Goal: Information Seeking & Learning: Learn about a topic

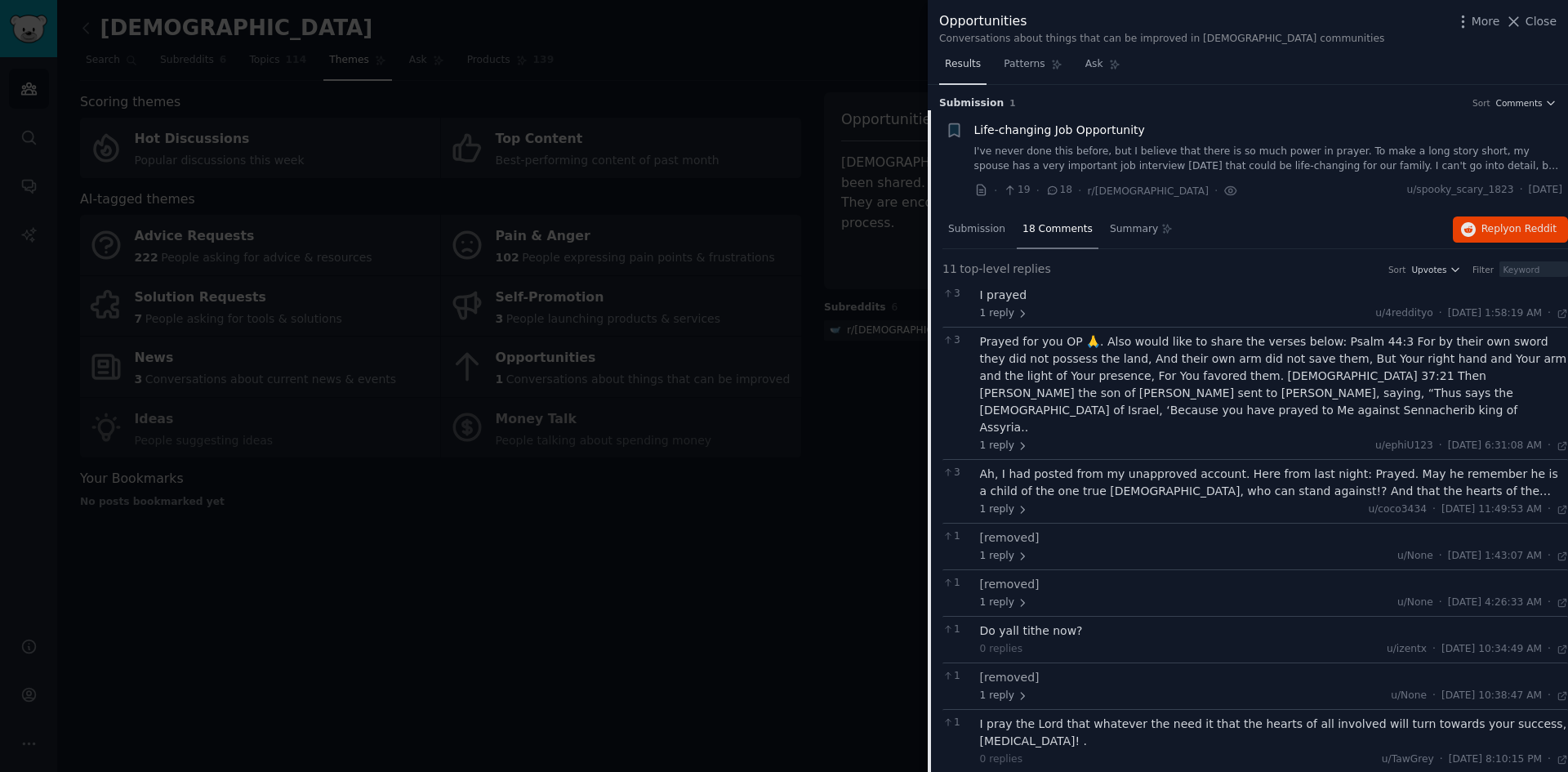
click at [965, 69] on span "Results" at bounding box center [963, 65] width 36 height 15
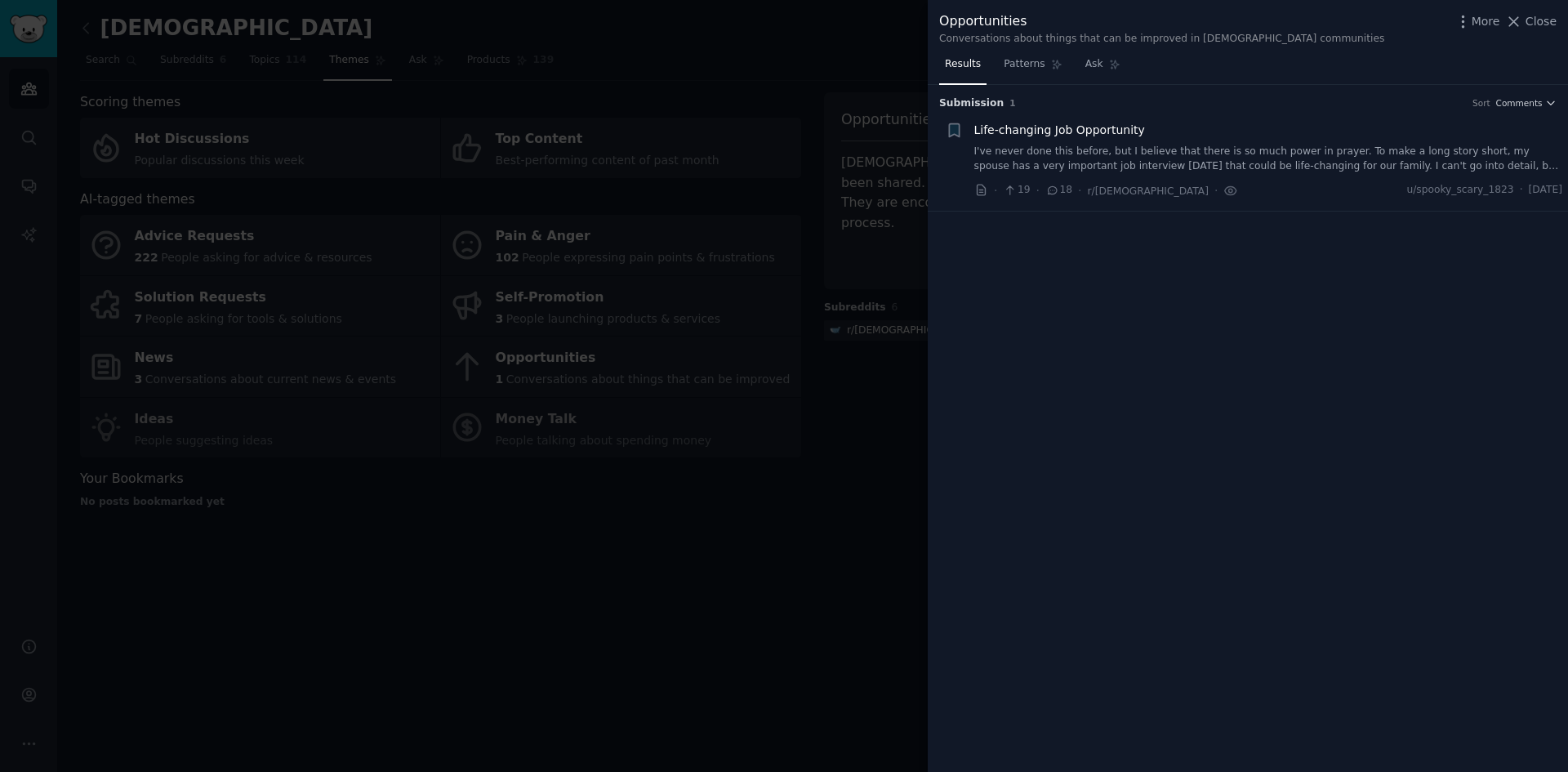
click at [877, 71] on div at bounding box center [784, 386] width 1568 height 772
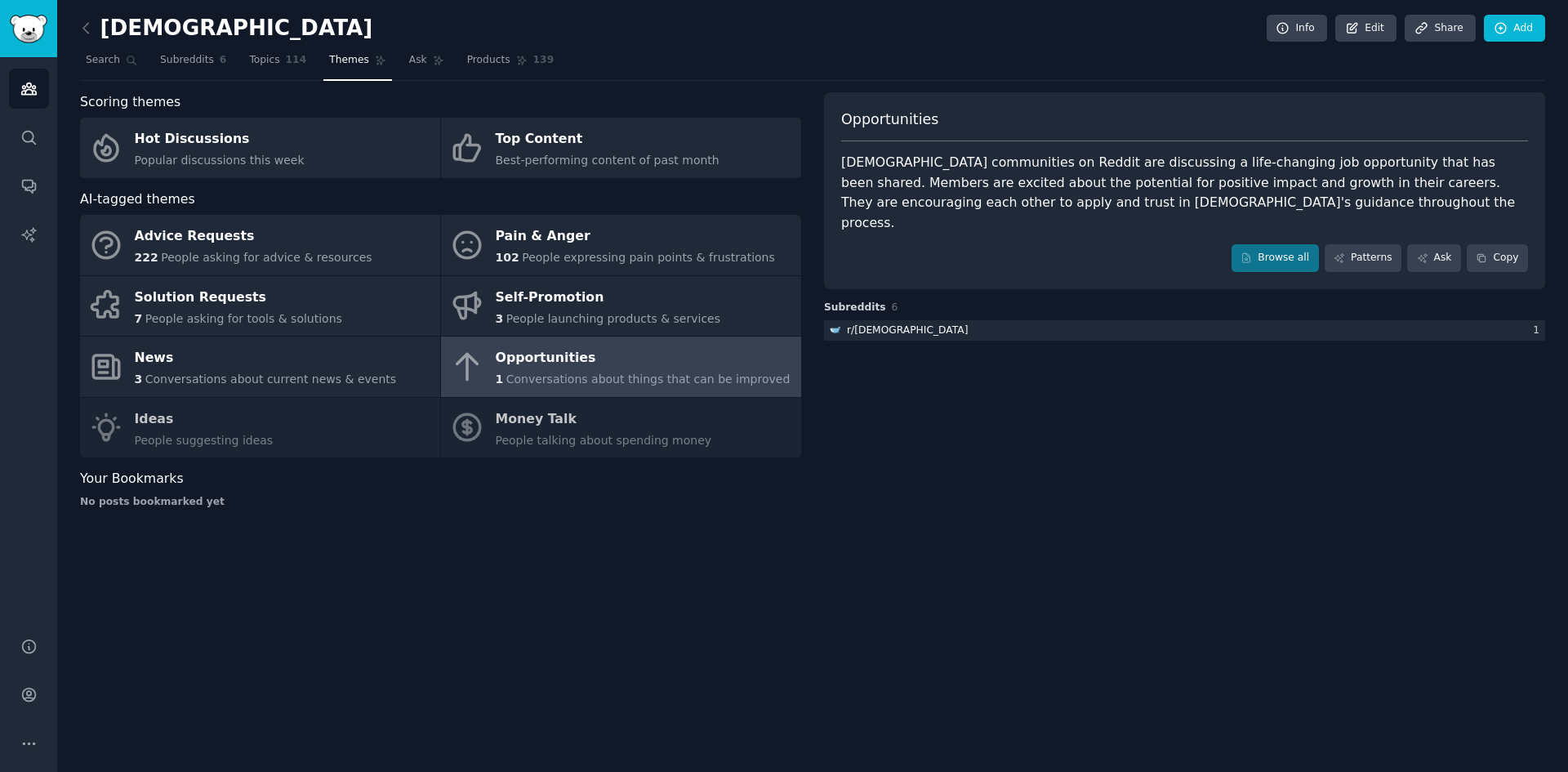
click at [372, 448] on div "Advice Requests 222 People asking for advice & resources Pain & Anger 102 Peopl…" at bounding box center [440, 337] width 721 height 243
drag, startPoint x: 488, startPoint y: 433, endPoint x: 502, endPoint y: 438, distance: 14.9
click at [499, 438] on div "Advice Requests 222 People asking for advice & resources Pain & Anger 102 Peopl…" at bounding box center [440, 337] width 721 height 243
click at [439, 479] on div "Your Bookmarks" at bounding box center [440, 480] width 721 height 21
click at [88, 31] on icon at bounding box center [86, 28] width 17 height 17
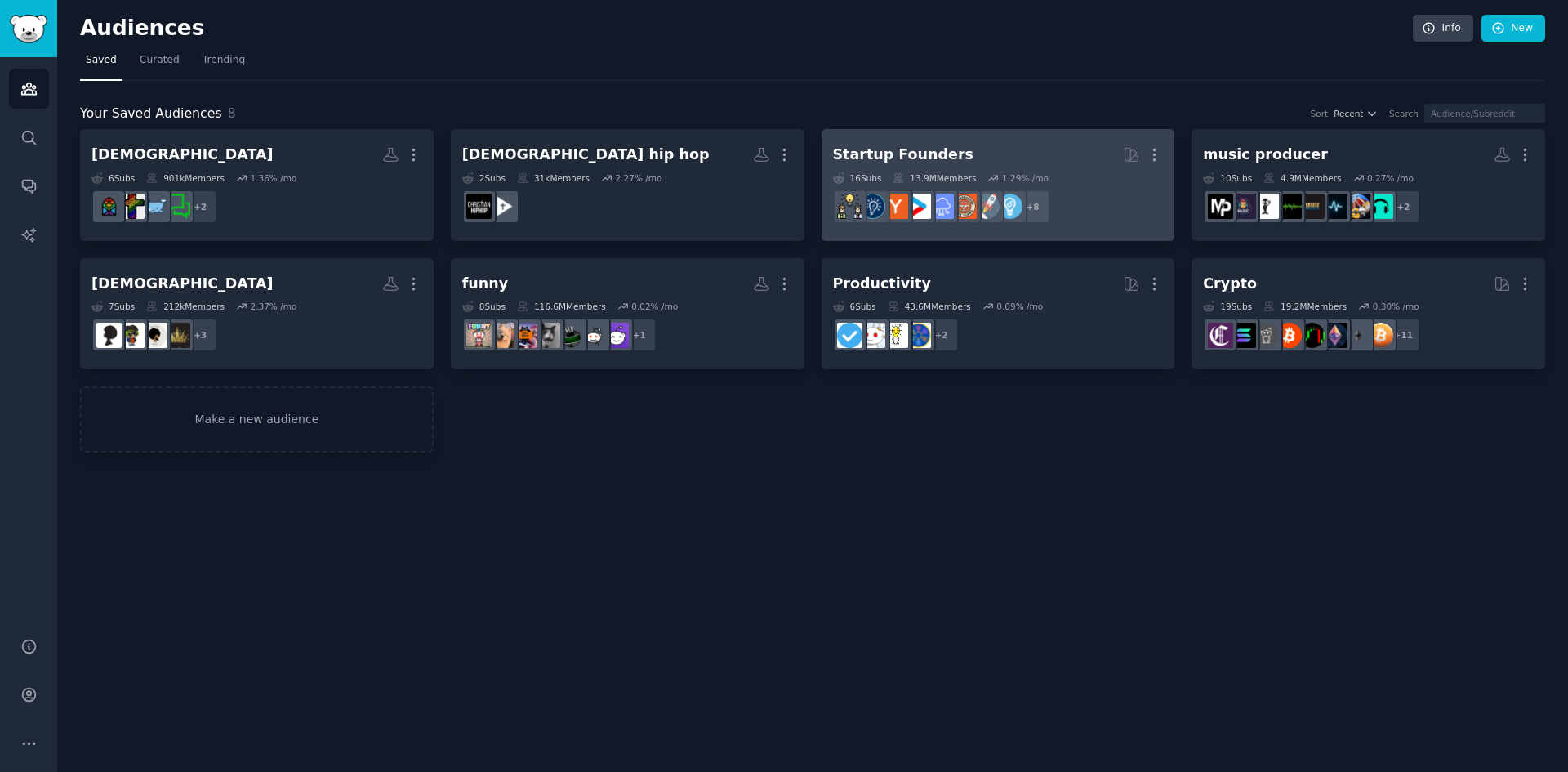
click at [1025, 152] on h2 "Startup Founders More" at bounding box center [998, 154] width 331 height 28
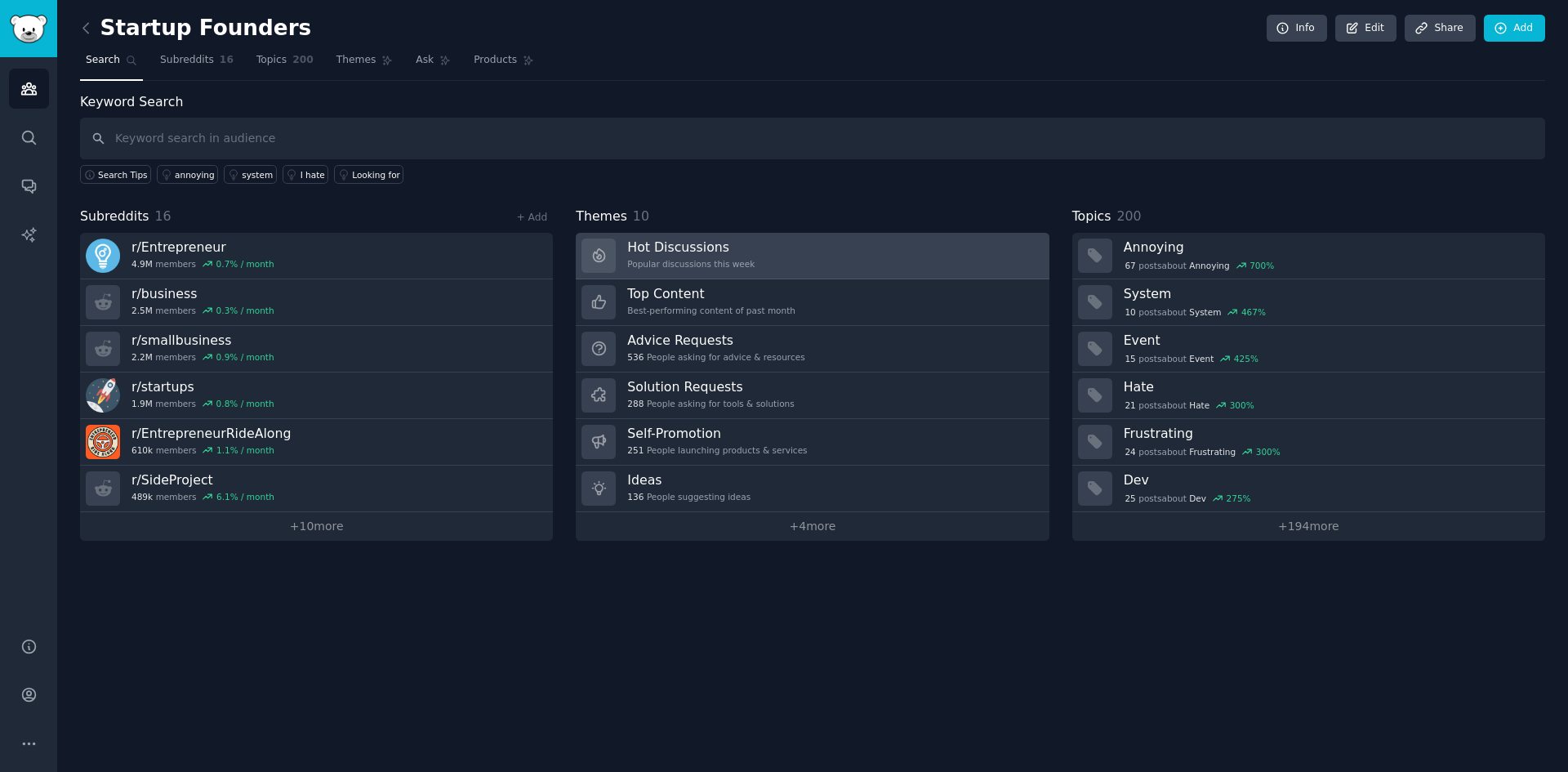
click at [831, 253] on link "Hot Discussions Popular discussions this week" at bounding box center [812, 257] width 473 height 47
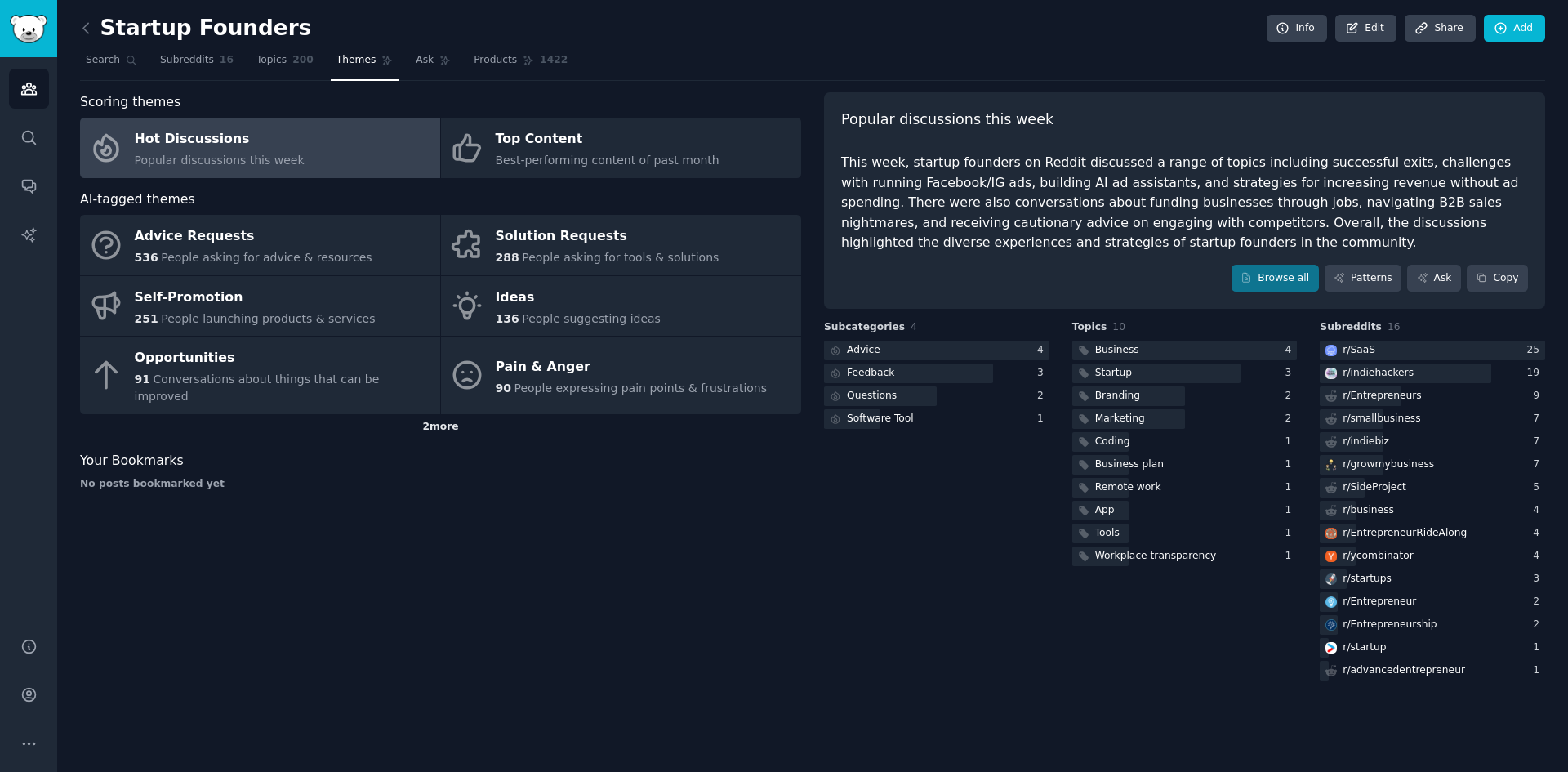
click at [433, 415] on div "2 more" at bounding box center [440, 428] width 721 height 26
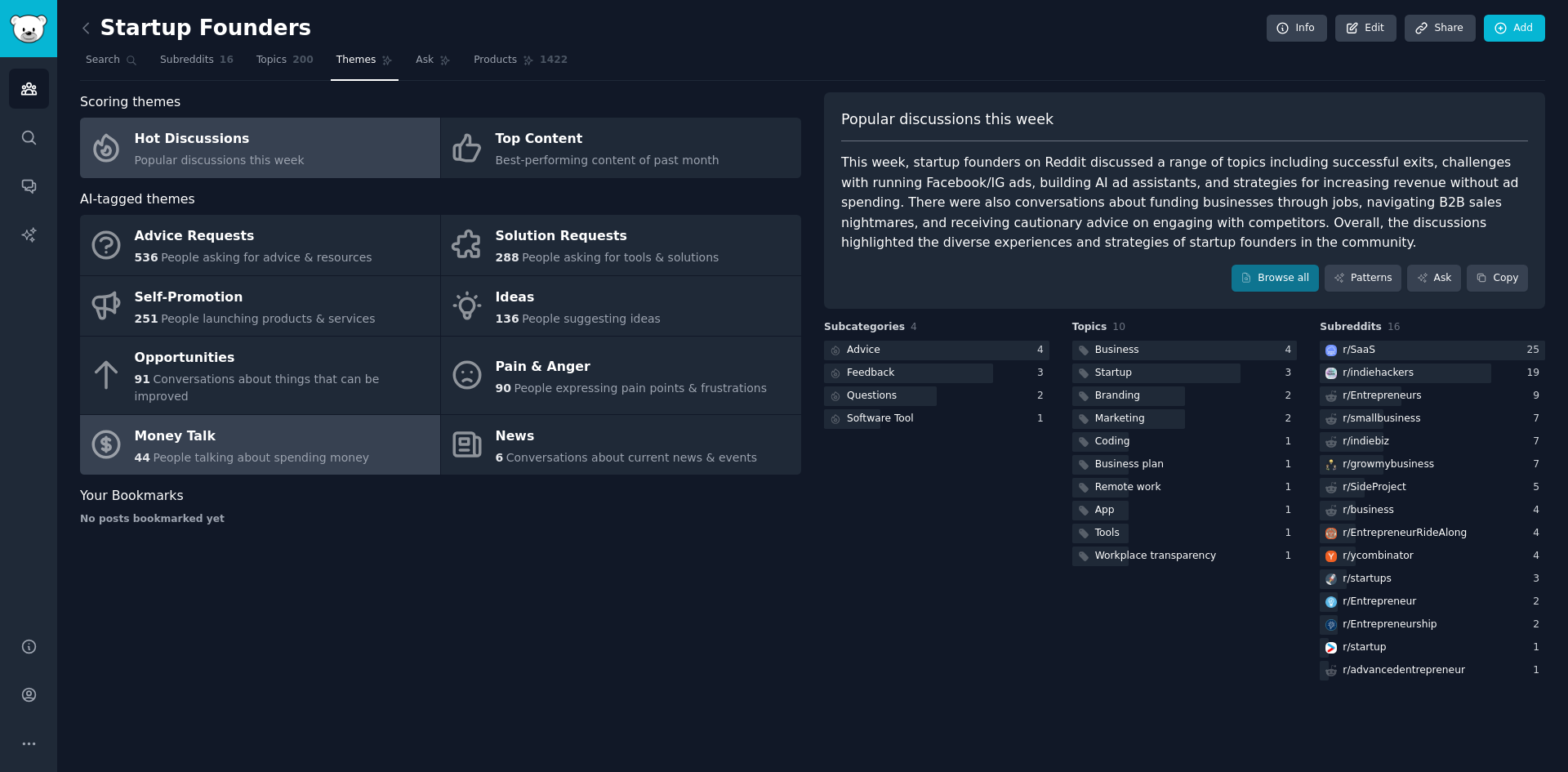
click at [372, 433] on link "Money Talk 44 People talking about spending money" at bounding box center [259, 445] width 360 height 60
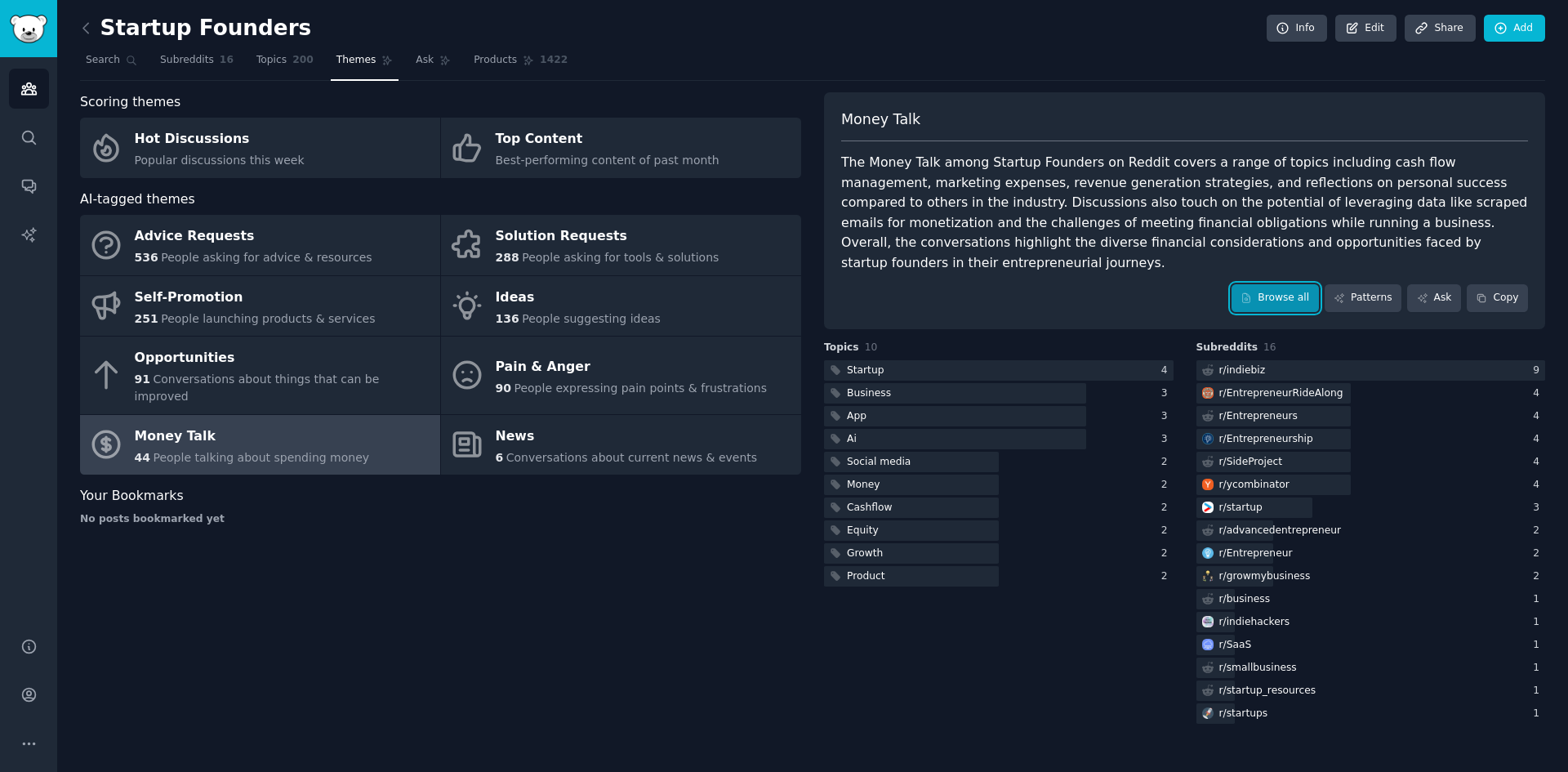
click at [1277, 284] on link "Browse all" at bounding box center [1275, 298] width 87 height 28
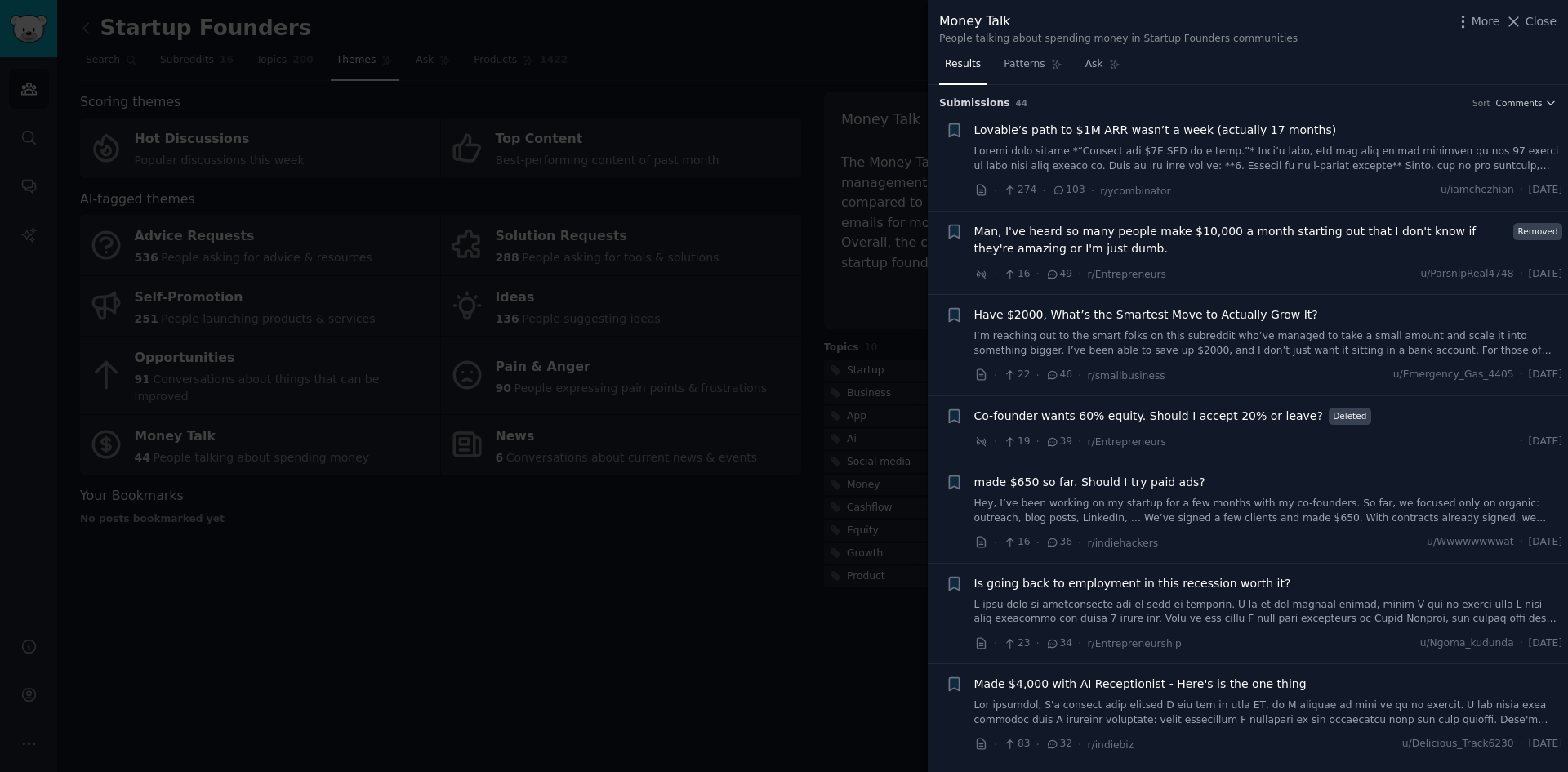
click at [1033, 234] on span "Man, I've heard so many people make $10,000 a month starting out that I don't k…" at bounding box center [1242, 240] width 534 height 34
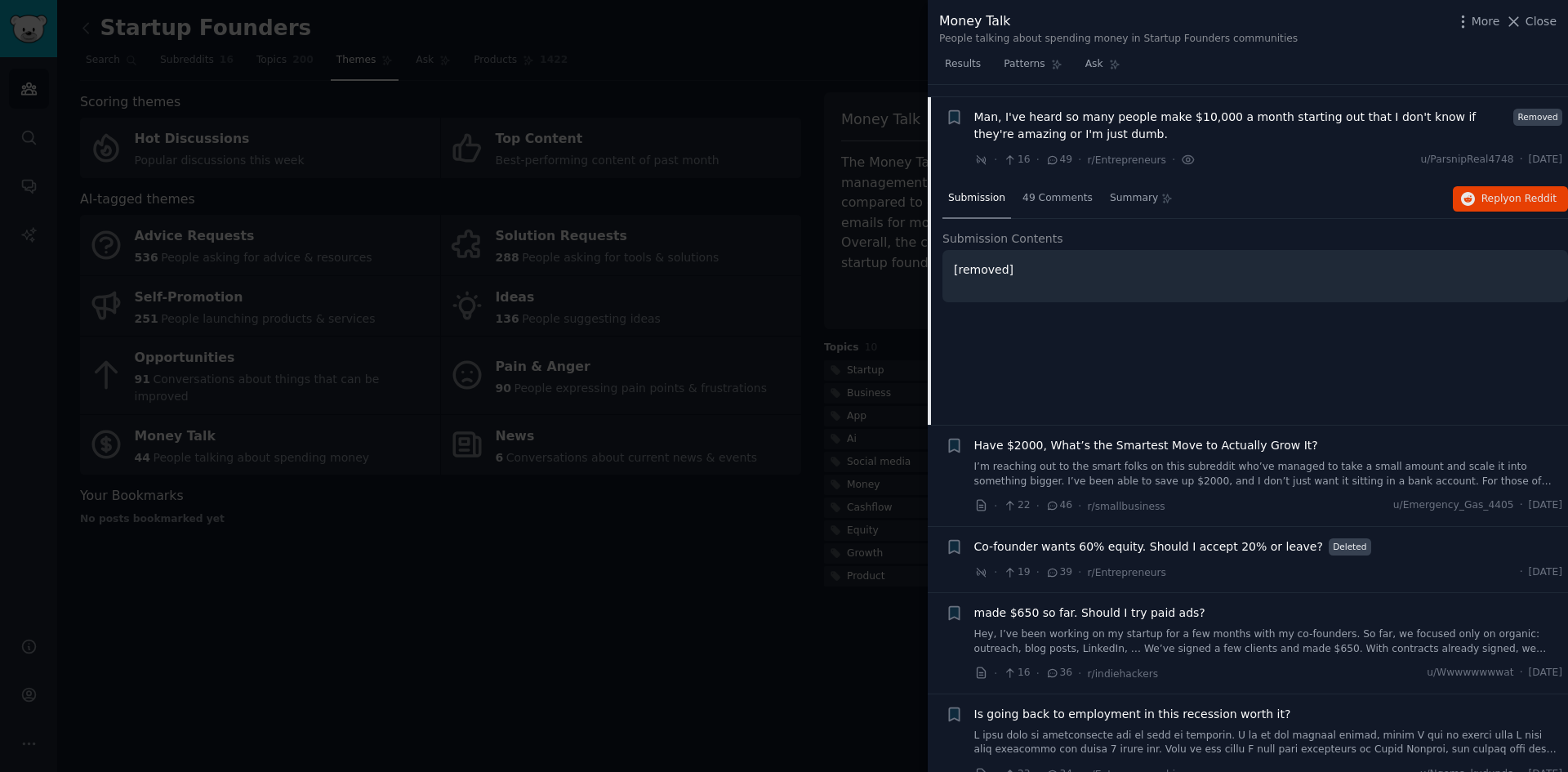
scroll to position [127, 0]
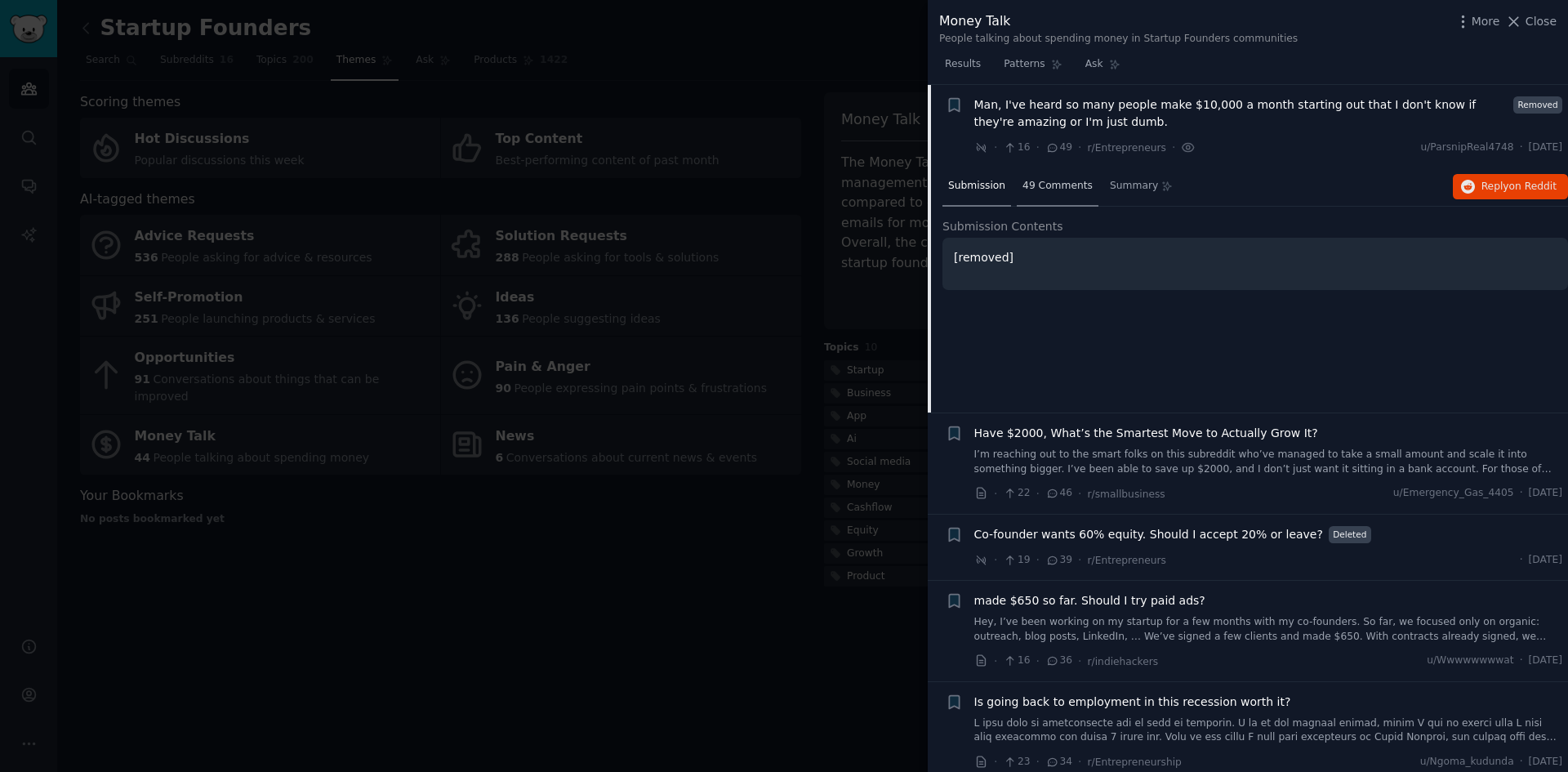
click at [1035, 199] on div "49 Comments" at bounding box center [1058, 187] width 82 height 39
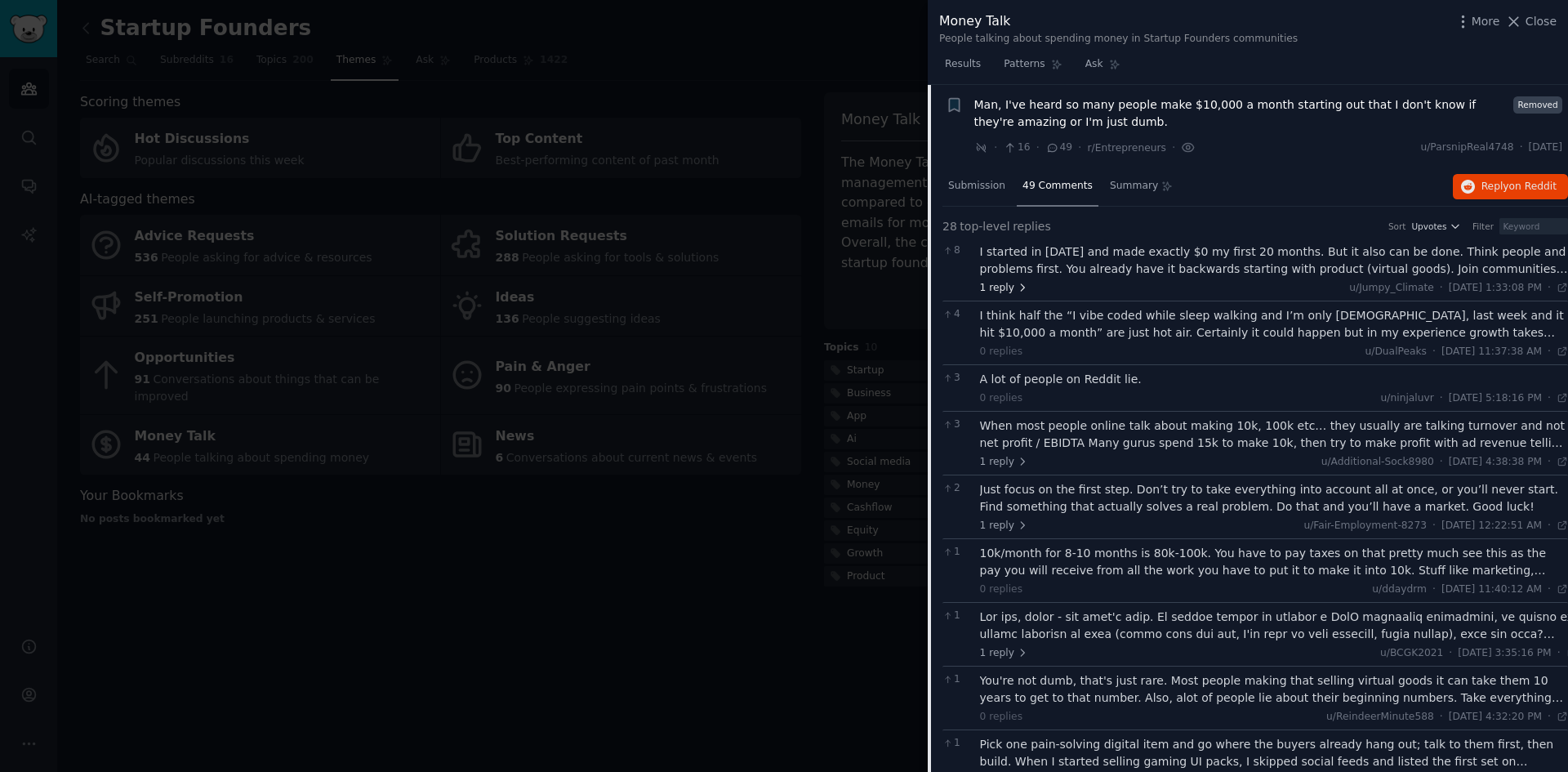
click at [998, 288] on span "1 reply" at bounding box center [1005, 289] width 49 height 15
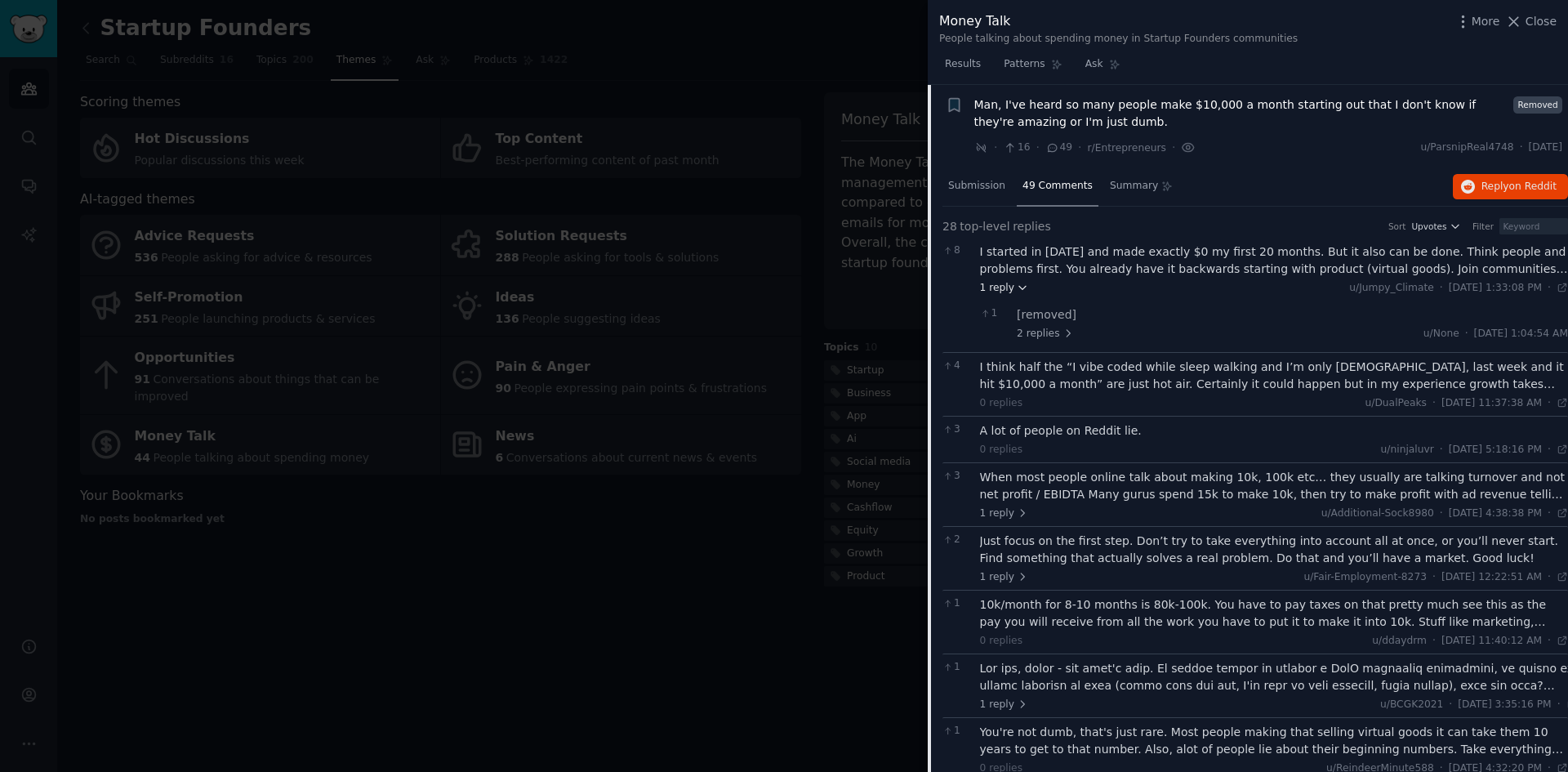
click at [998, 288] on span "1 reply" at bounding box center [1005, 289] width 49 height 15
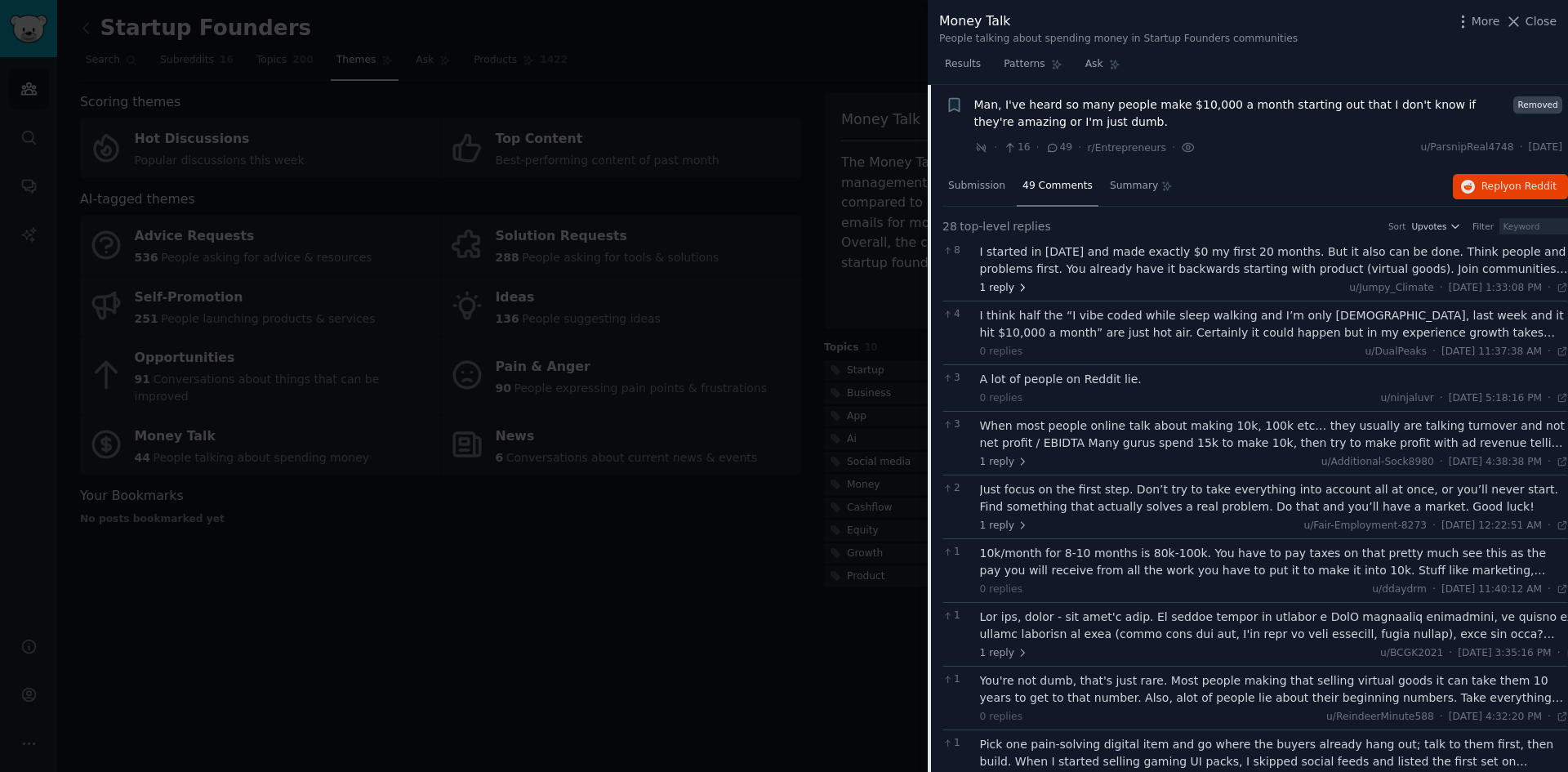
click at [998, 288] on span "1 reply" at bounding box center [1005, 289] width 49 height 15
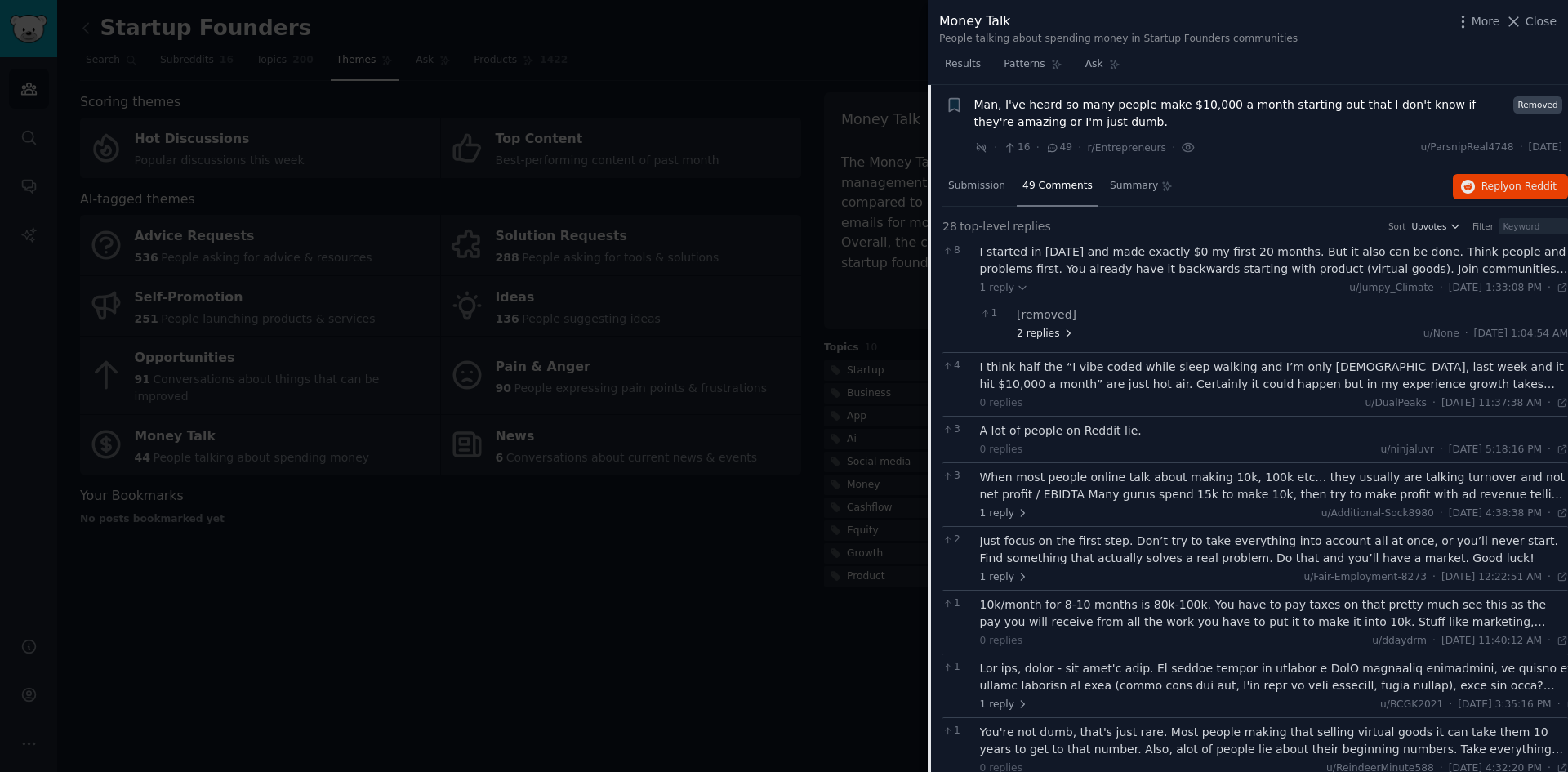
click at [1021, 331] on span "2 replies" at bounding box center [1045, 335] width 57 height 15
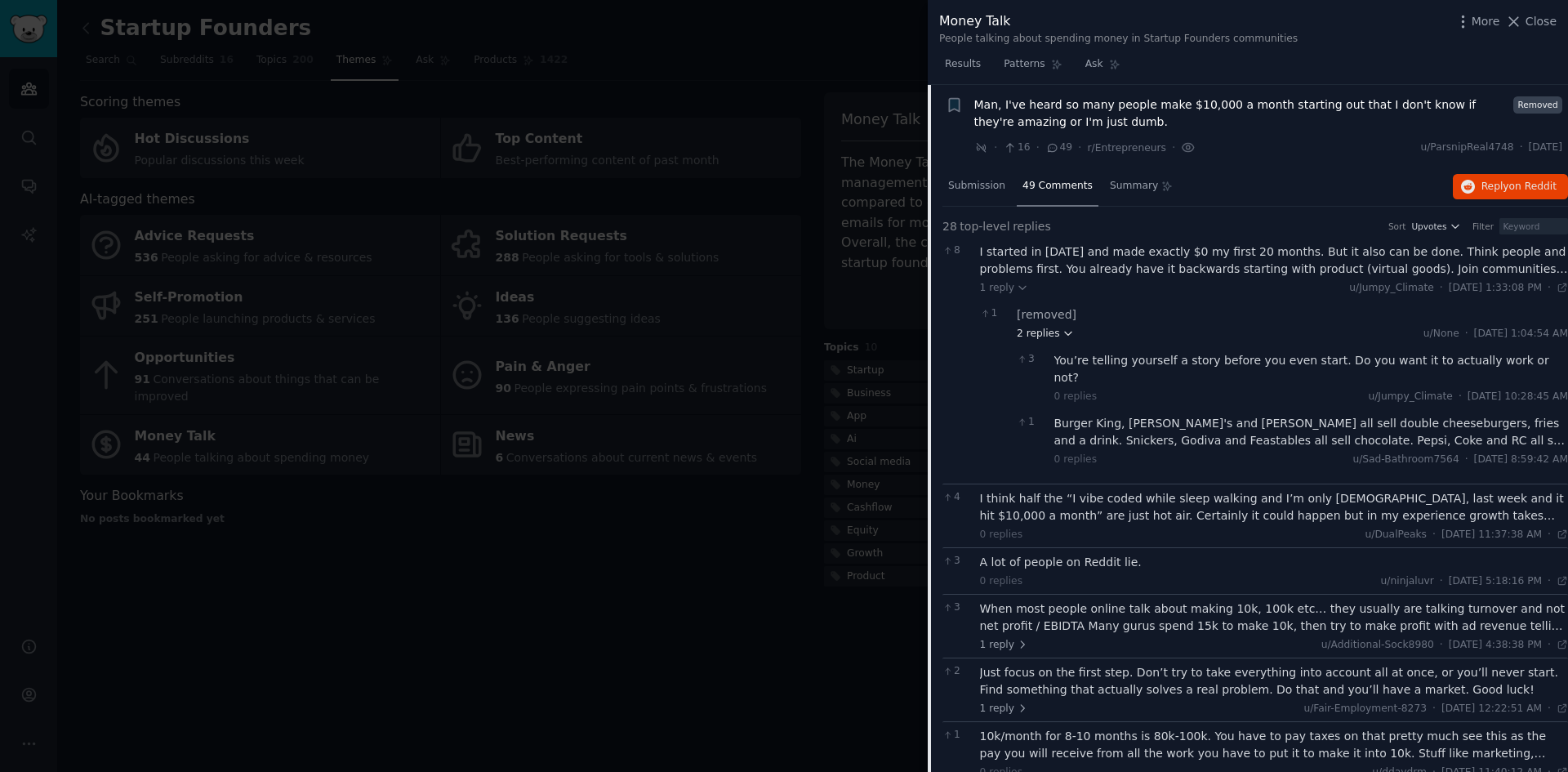
click at [1021, 331] on span "2 replies" at bounding box center [1045, 335] width 57 height 15
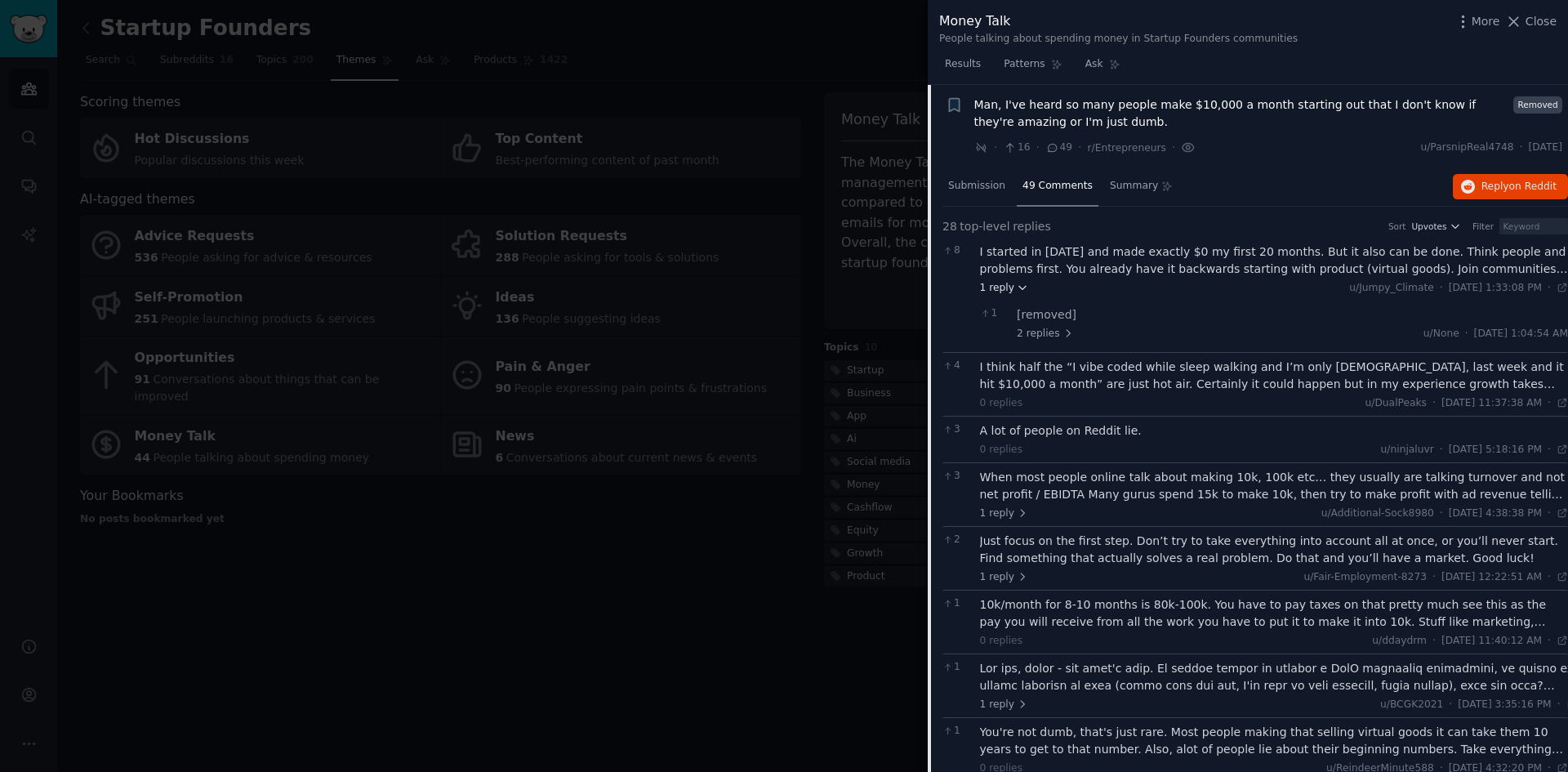
click at [1020, 287] on icon at bounding box center [1022, 288] width 7 height 3
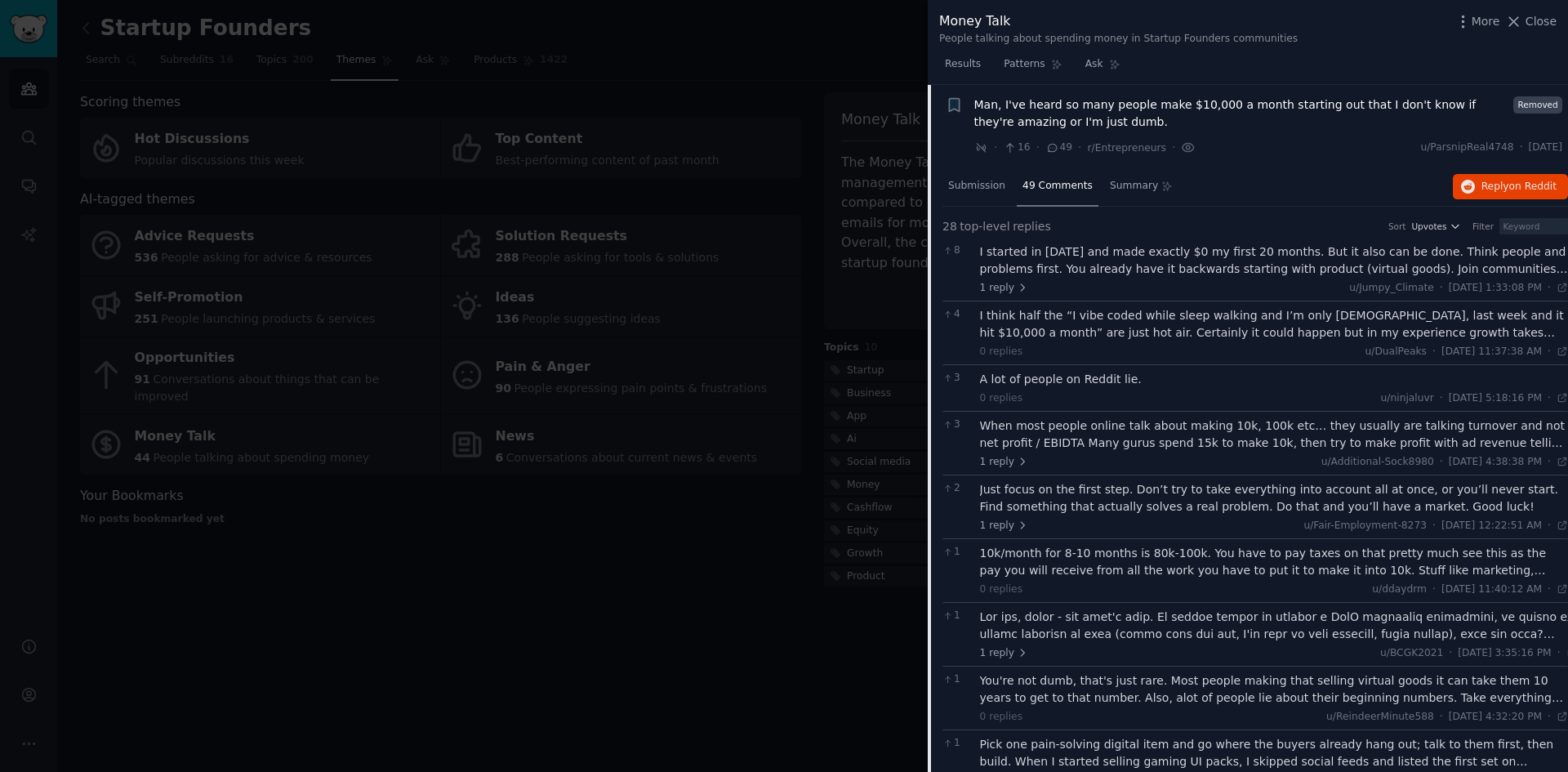
click at [1333, 261] on div "I started in [DATE] and made exactly $0 my first 20 months. But it also can be …" at bounding box center [1275, 260] width 589 height 34
